Goal: Transaction & Acquisition: Subscribe to service/newsletter

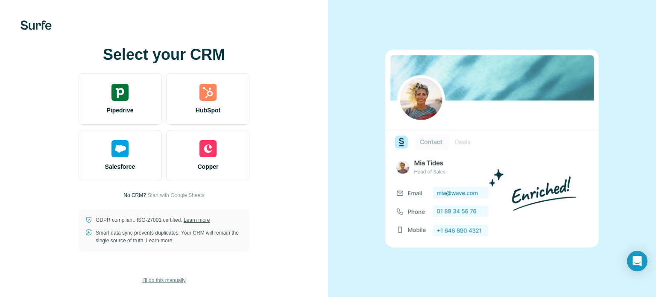
click at [164, 278] on span "I’ll do this manually" at bounding box center [163, 280] width 43 height 8
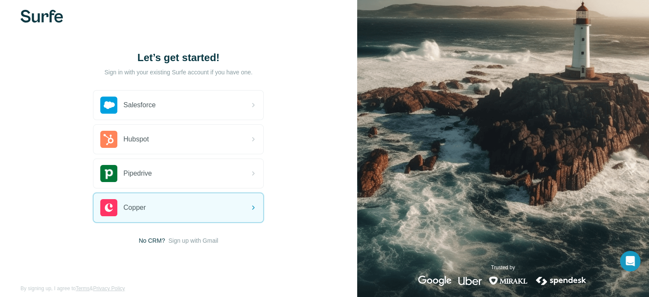
scroll to position [19, 0]
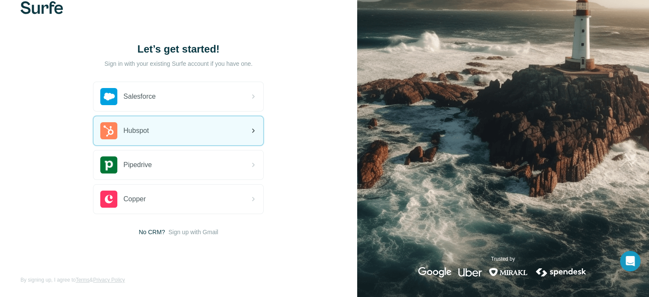
click at [174, 129] on div "Hubspot" at bounding box center [179, 130] width 170 height 29
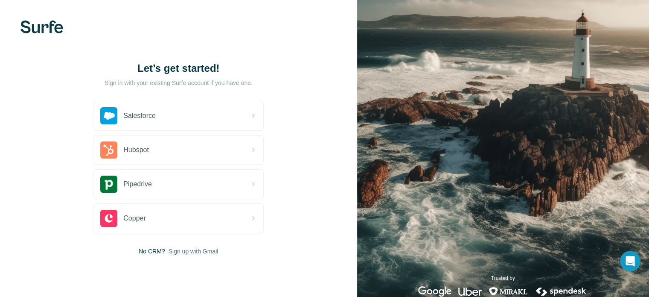
click at [192, 247] on span "Sign up with Gmail" at bounding box center [194, 251] width 50 height 9
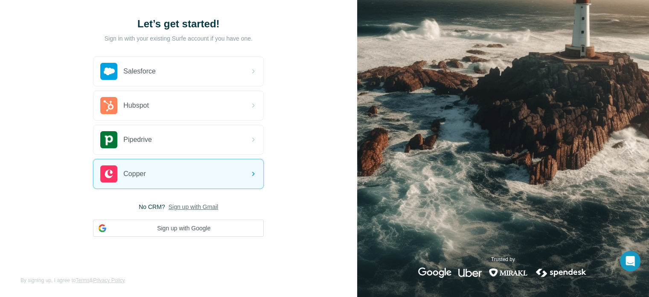
scroll to position [45, 0]
click at [202, 224] on button "Sign up with Google" at bounding box center [178, 227] width 171 height 17
